Goal: Find specific page/section: Find specific page/section

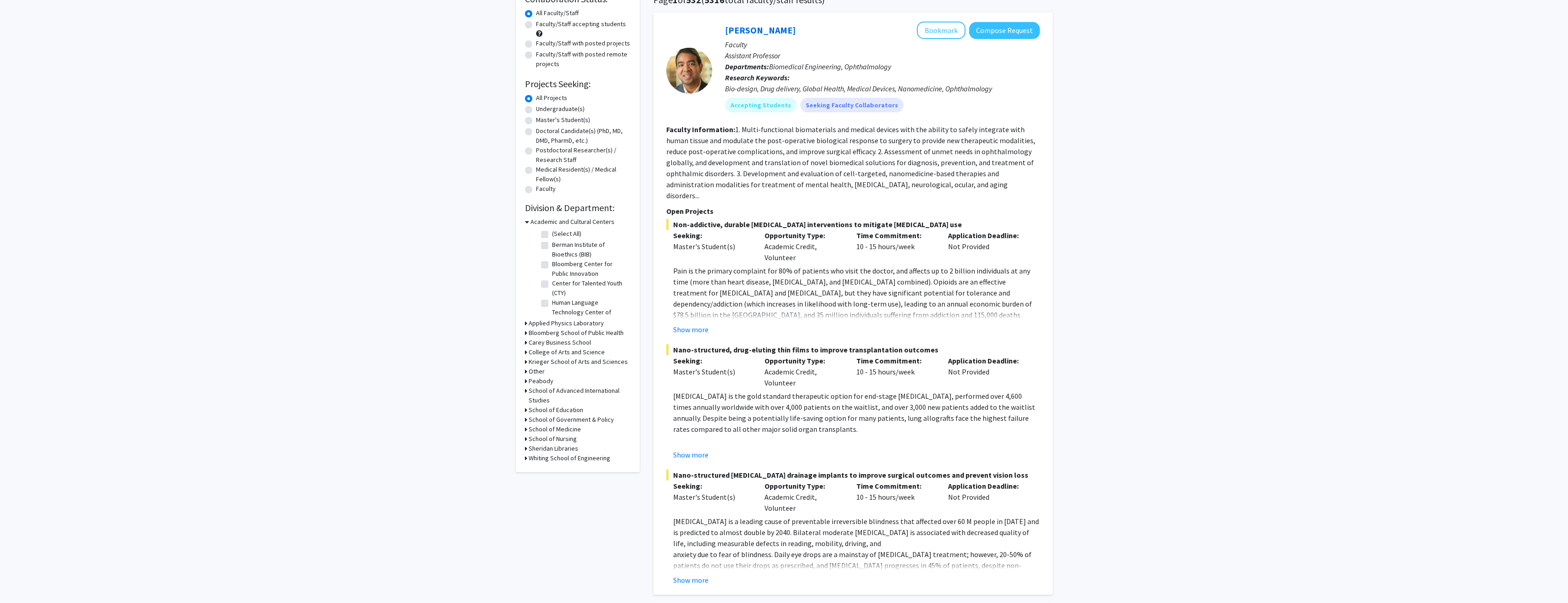
scroll to position [92, 0]
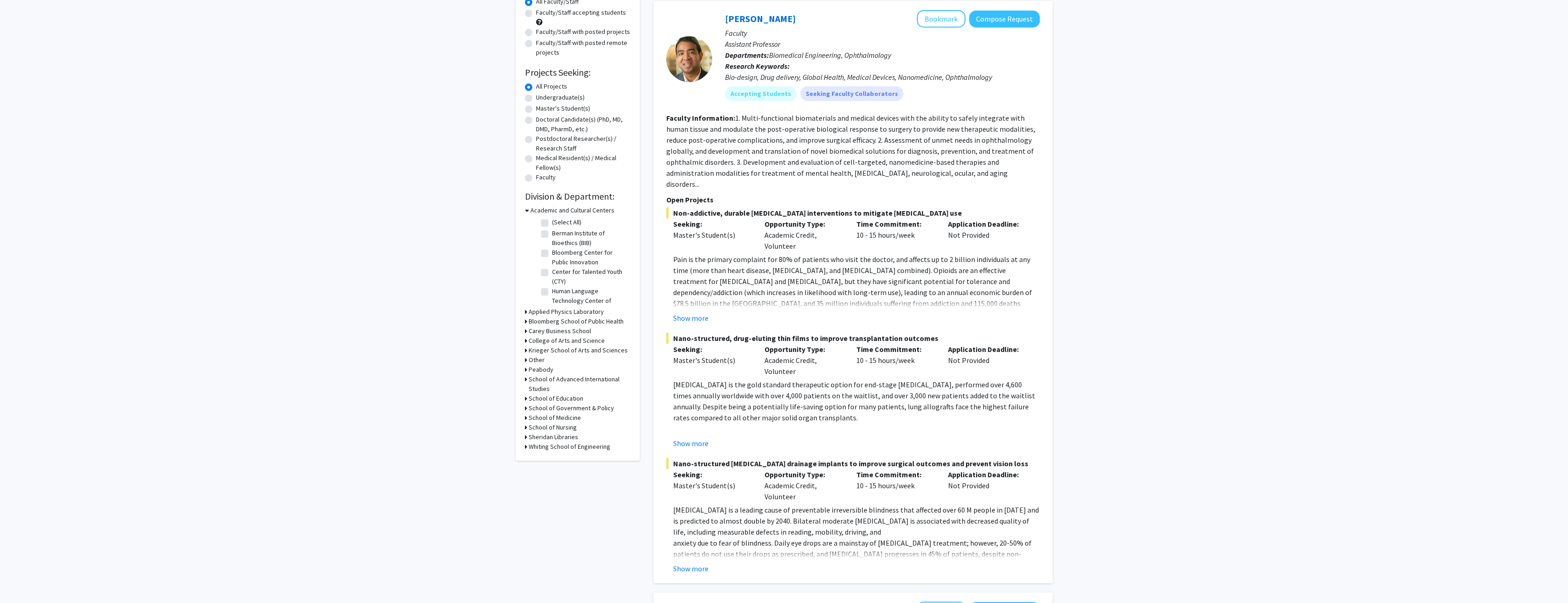
click at [590, 293] on label "Human Language Technology Center of Excellence (HLTCOE)" at bounding box center [590, 300] width 76 height 29
click at [558, 292] on input "Human Language Technology Center of Excellence (HLTCOE)" at bounding box center [555, 289] width 6 height 6
checkbox input "true"
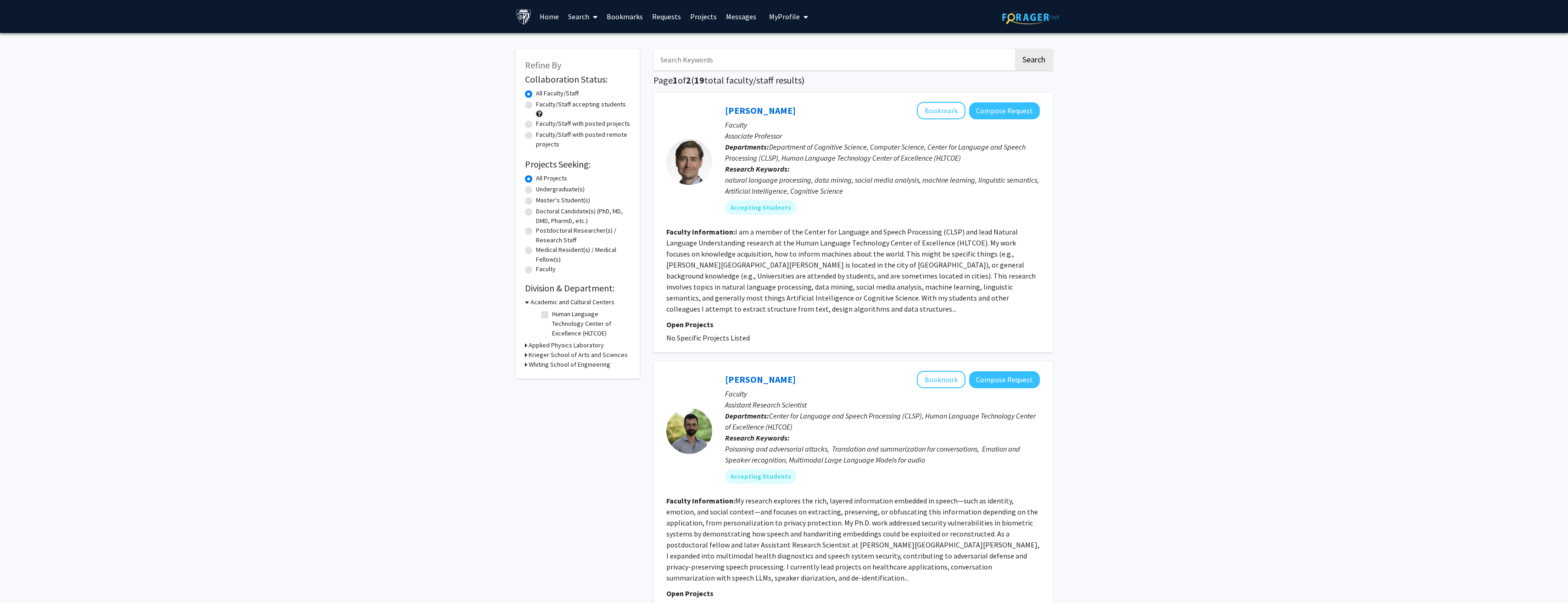
checkbox input "false"
